Goal: Information Seeking & Learning: Learn about a topic

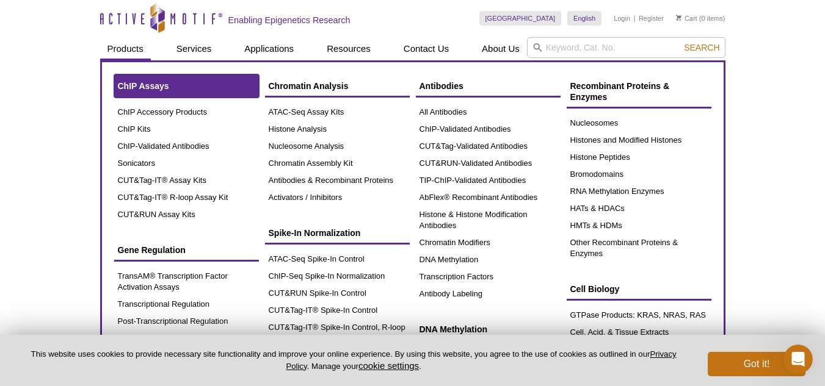
click at [135, 87] on span "ChIP Assays" at bounding box center [143, 86] width 51 height 10
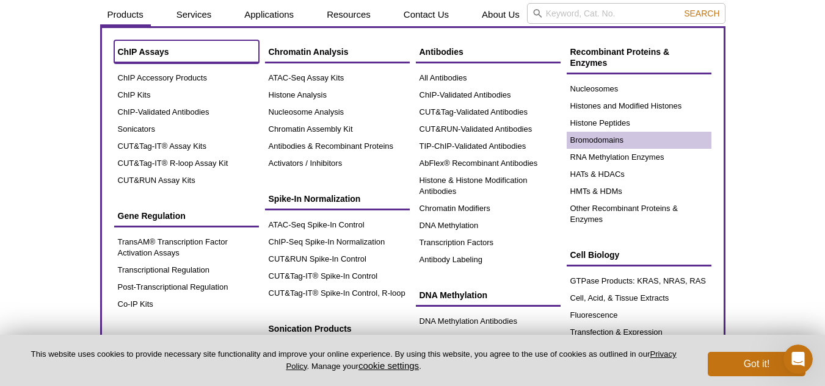
scroll to position [32, 0]
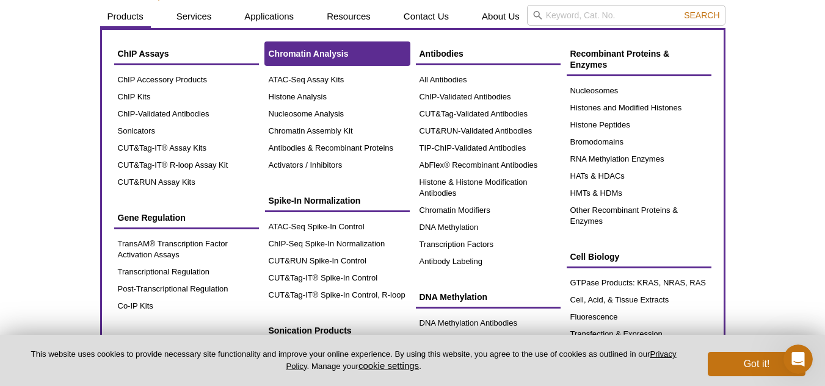
click at [348, 56] on link "Chromatin Analysis" at bounding box center [337, 53] width 145 height 23
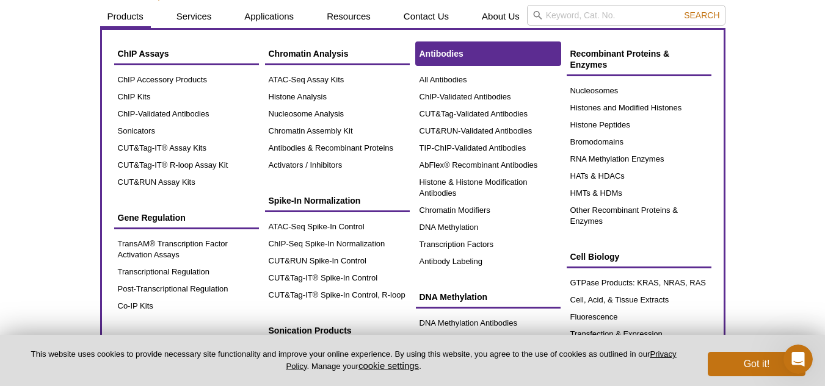
click at [460, 45] on link "Antibodies" at bounding box center [488, 53] width 145 height 23
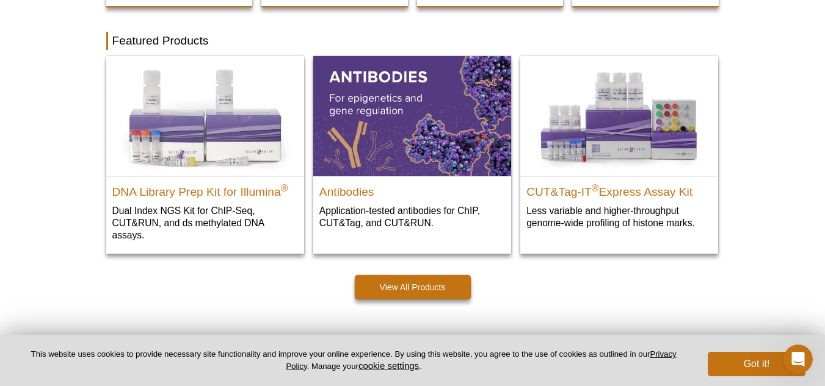
scroll to position [316, 0]
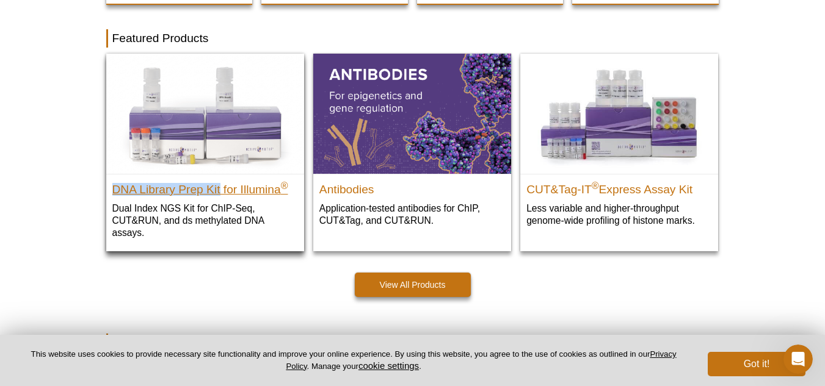
drag, startPoint x: 87, startPoint y: 188, endPoint x: 222, endPoint y: 193, distance: 135.0
copy h2 "DNA Library Prep Kit"
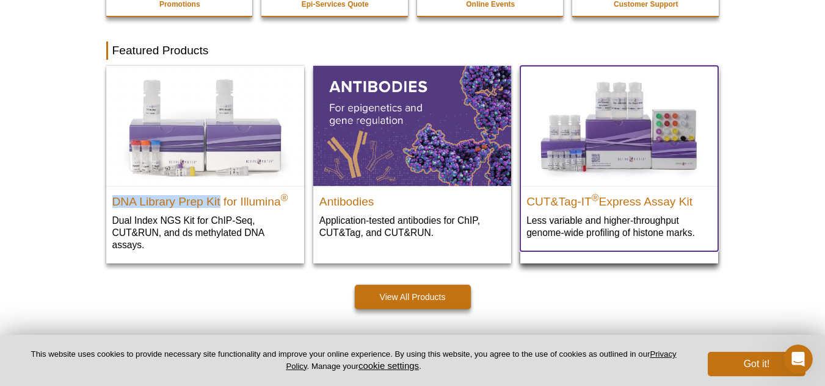
scroll to position [0, 0]
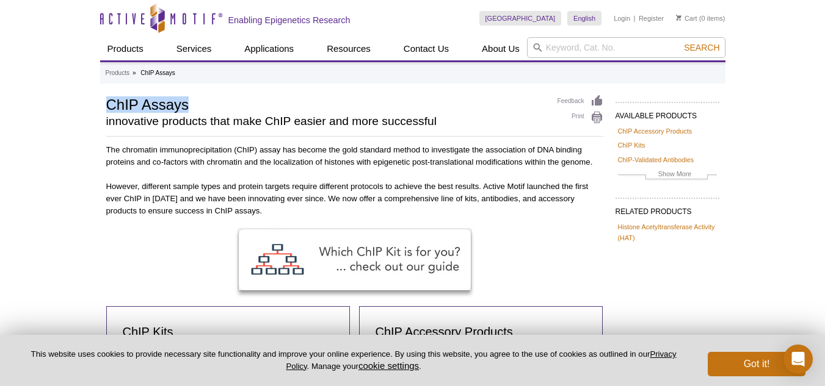
drag, startPoint x: 101, startPoint y: 104, endPoint x: 193, endPoint y: 95, distance: 92.6
copy h1 "ChIP Assays"
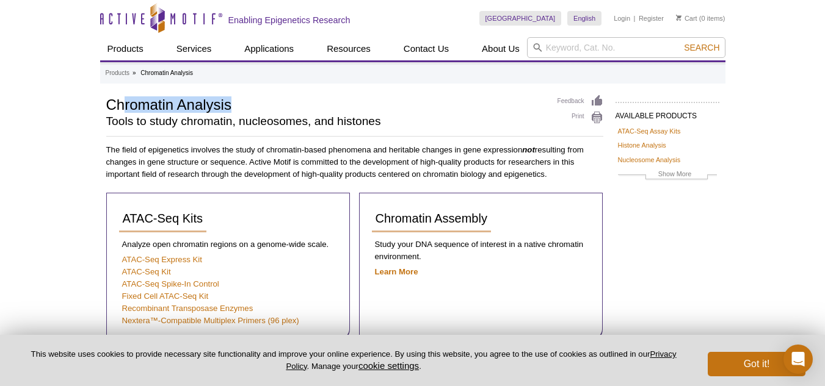
drag, startPoint x: 192, startPoint y: 105, endPoint x: 232, endPoint y: 106, distance: 40.3
click at [232, 106] on h1 "Chromatin Analysis" at bounding box center [325, 104] width 439 height 18
drag, startPoint x: 95, startPoint y: 106, endPoint x: 233, endPoint y: 104, distance: 137.3
copy h1 "Chromatin Analysis"
